Goal: Find specific page/section: Locate a particular part of the current website

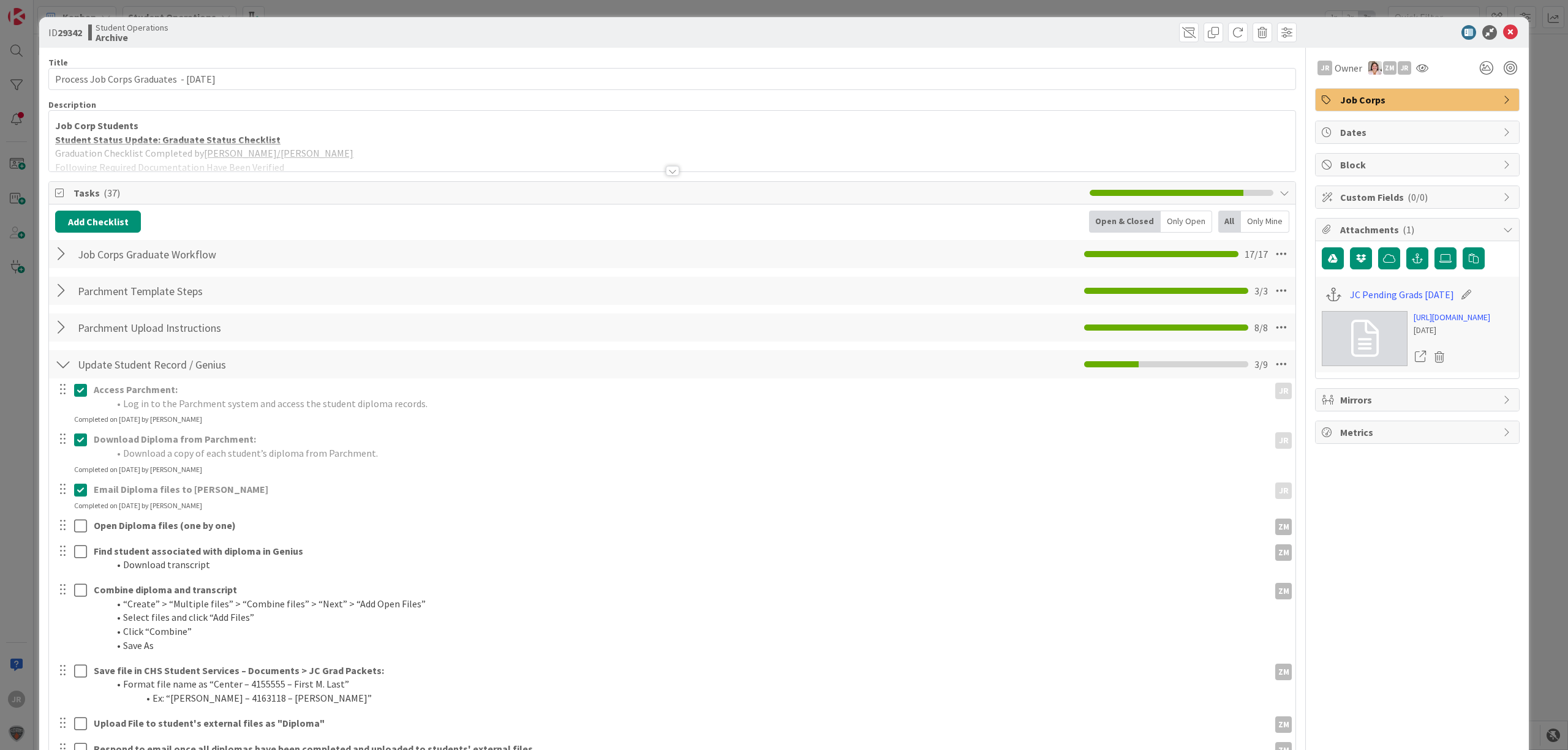
click at [578, 10] on div "ID 29342 Student Operations Archive Title 41 / 128 Process Job Corps Graduates …" at bounding box center [784, 375] width 1568 height 750
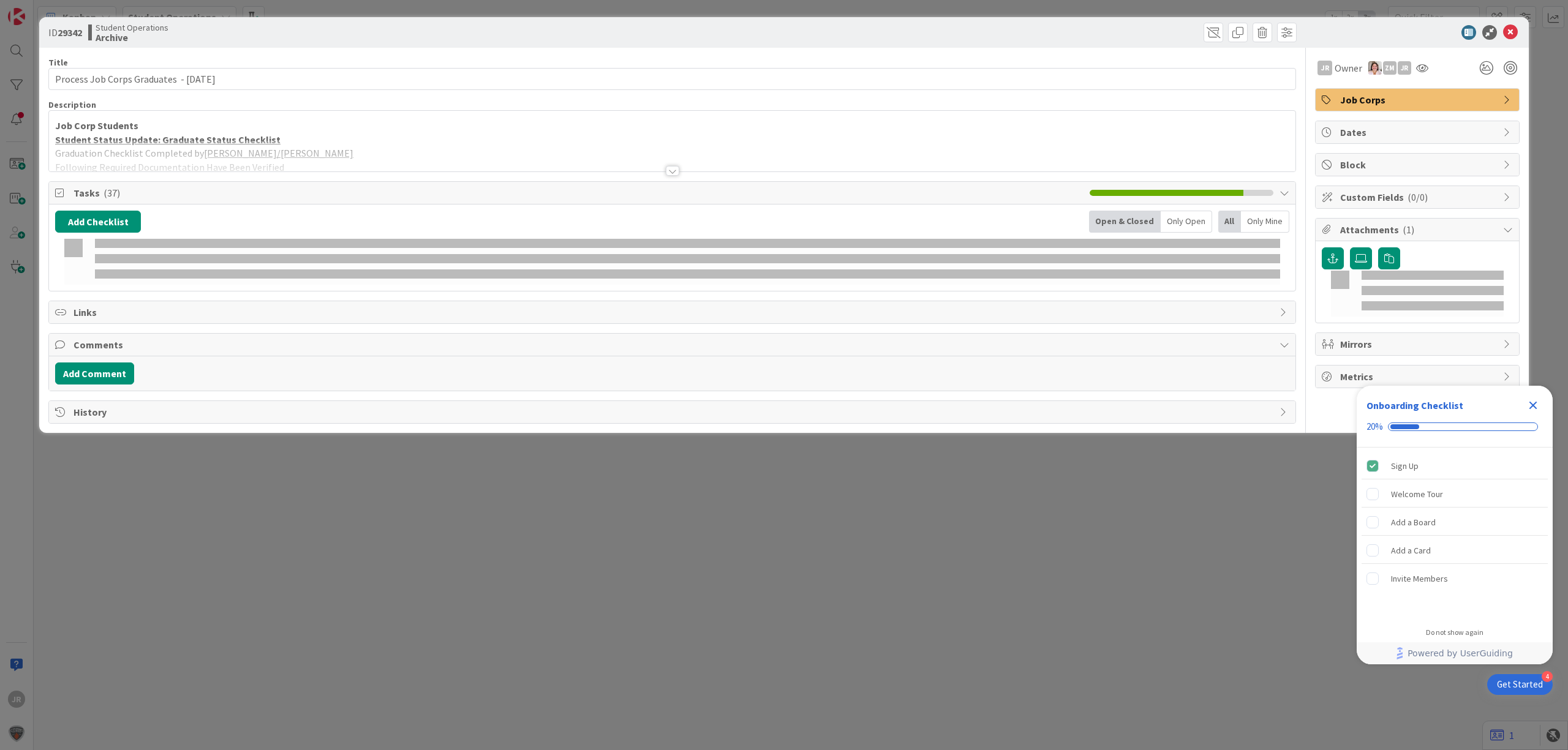
click at [1509, 32] on icon at bounding box center [1510, 33] width 15 height 15
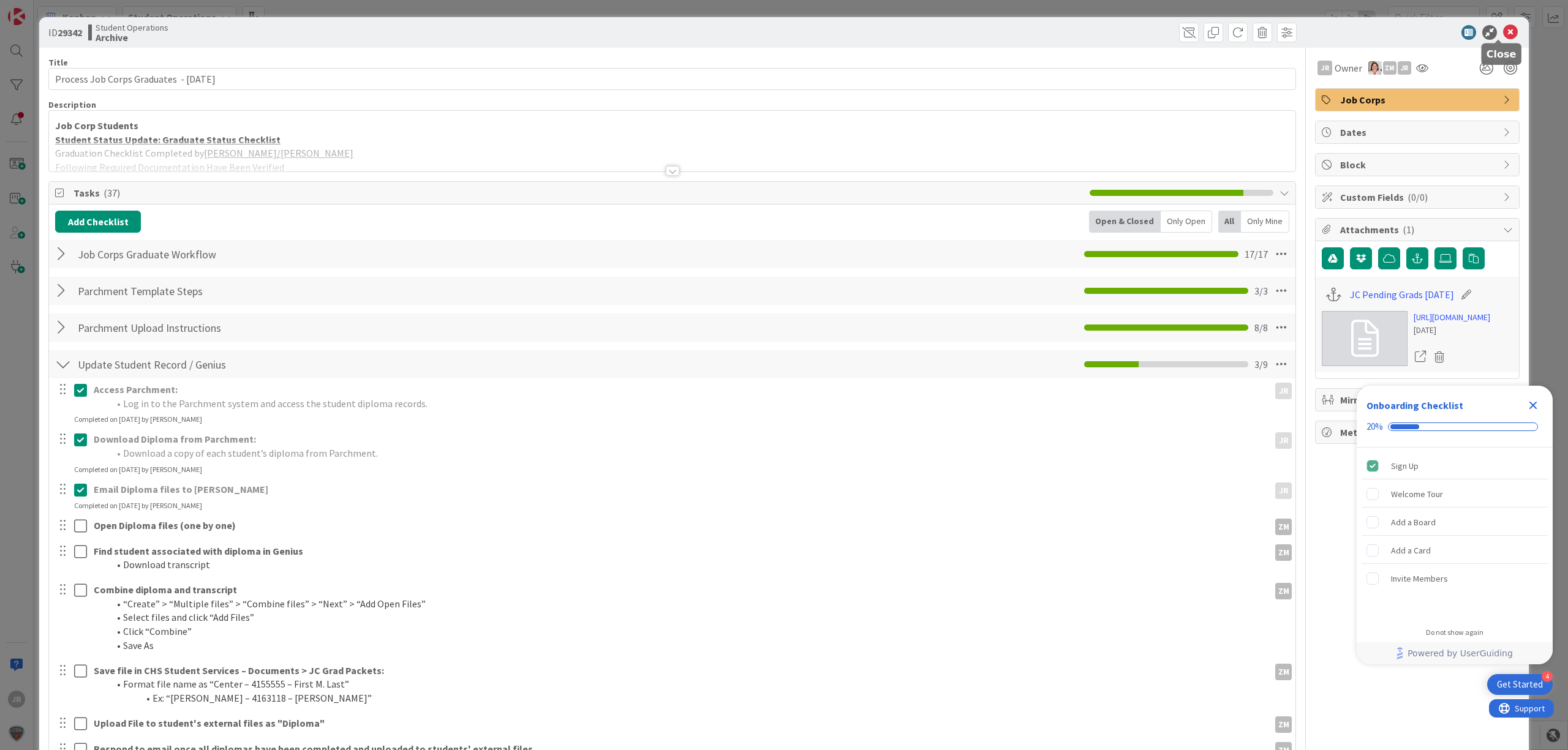
click at [1503, 30] on icon at bounding box center [1510, 33] width 15 height 15
